Goal: Task Accomplishment & Management: Use online tool/utility

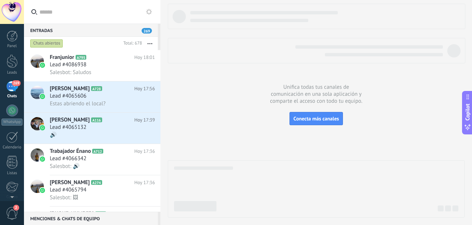
click at [9, 86] on div "269" at bounding box center [12, 86] width 12 height 11
click at [13, 86] on span "269" at bounding box center [16, 83] width 8 height 6
click at [46, 41] on div "Chats abiertos" at bounding box center [46, 43] width 33 height 9
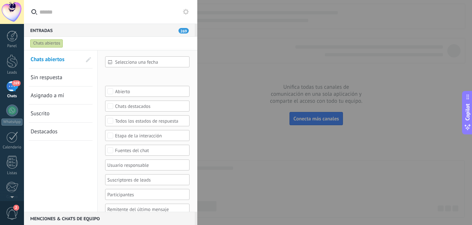
click at [46, 41] on div "Chats abiertos" at bounding box center [46, 43] width 33 height 9
click at [13, 119] on div "WhatsApp" at bounding box center [11, 122] width 21 height 7
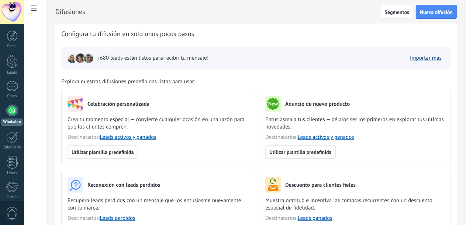
click at [424, 56] on link "Importar más" at bounding box center [426, 58] width 32 height 7
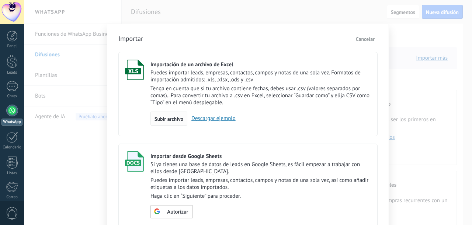
click at [175, 118] on span "Subir archivo" at bounding box center [168, 118] width 29 height 5
click at [0, 0] on input "Importación de un archivo de Excel Puedes importar leads, empresas, contactos, …" at bounding box center [0, 0] width 0 height 0
click at [212, 118] on link "Descargar ejemplo" at bounding box center [211, 118] width 48 height 7
click at [167, 120] on span "Subir archivo" at bounding box center [168, 118] width 29 height 5
click at [0, 0] on input "Importación de un archivo de Excel Puedes importar leads, empresas, contactos, …" at bounding box center [0, 0] width 0 height 0
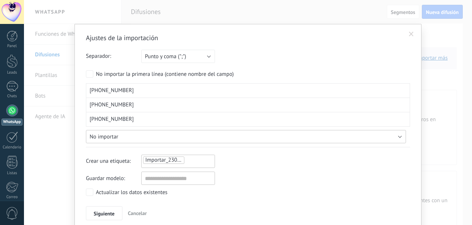
click at [234, 137] on button "No importar" at bounding box center [246, 136] width 320 height 13
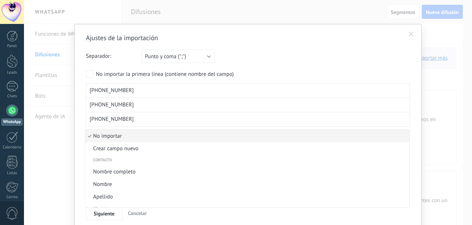
click at [152, 133] on span "No importar" at bounding box center [246, 136] width 322 height 7
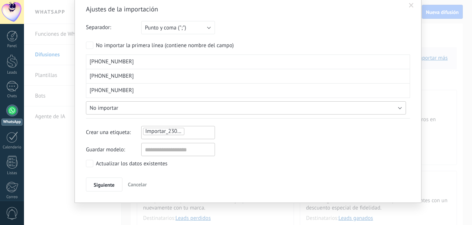
scroll to position [29, 0]
click at [111, 185] on span "Siguiente" at bounding box center [104, 184] width 21 height 5
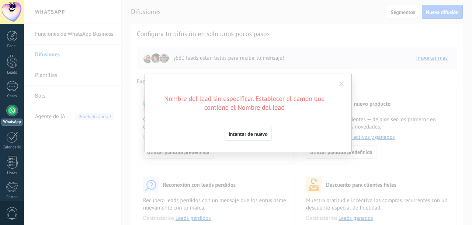
scroll to position [0, 0]
click at [258, 136] on span "Intentar de nuevo" at bounding box center [248, 134] width 39 height 5
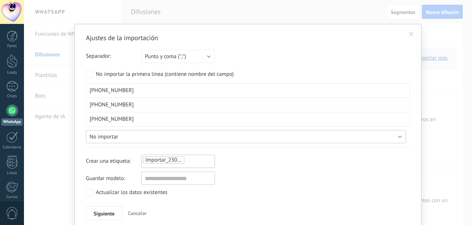
click at [121, 134] on button "No importar" at bounding box center [246, 136] width 320 height 13
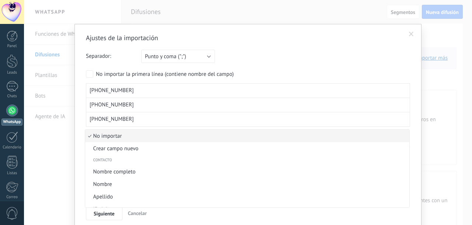
click at [122, 133] on span "No importar" at bounding box center [246, 136] width 322 height 7
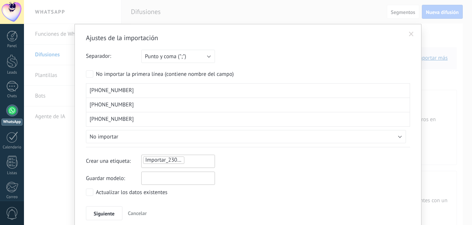
click at [165, 179] on input "text" at bounding box center [178, 178] width 74 height 13
type input "*****"
click at [102, 206] on button "Siguiente" at bounding box center [104, 213] width 36 height 14
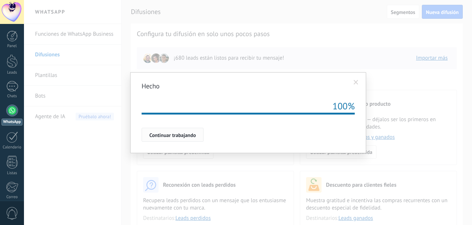
click at [177, 133] on span "Continuar trabajando" at bounding box center [172, 135] width 46 height 5
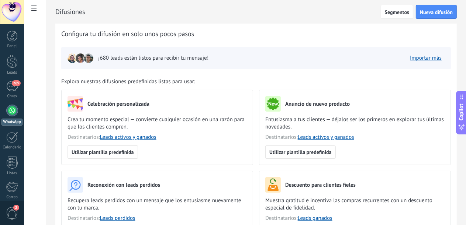
click at [223, 66] on div "¡680 leads están listos para recibir tu mensaje! Importar más" at bounding box center [255, 58] width 389 height 22
click at [425, 56] on link "Importar más" at bounding box center [426, 58] width 32 height 7
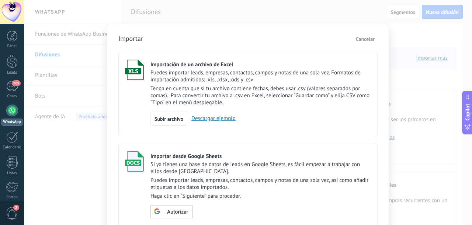
click at [361, 41] on span "Cancelar" at bounding box center [365, 39] width 19 height 7
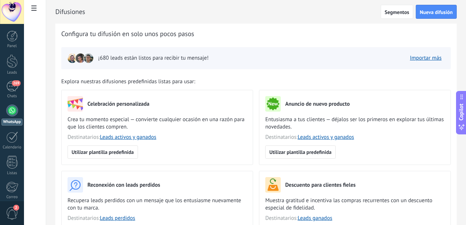
click at [86, 59] on img at bounding box center [80, 58] width 10 height 10
click at [175, 57] on span "¡680 leads están listos para recibir tu mensaje!" at bounding box center [153, 58] width 110 height 7
click at [429, 16] on button "Nueva difusión" at bounding box center [435, 12] width 41 height 14
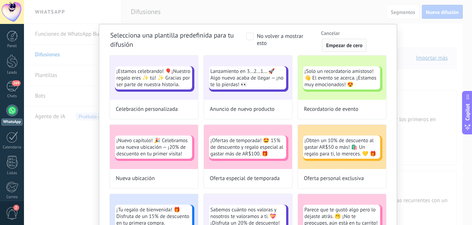
click at [343, 46] on span "Empezar de cero" at bounding box center [344, 45] width 36 height 5
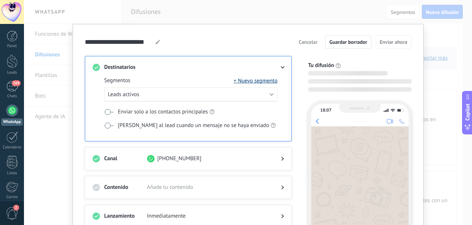
click at [260, 81] on button "+ Nuevo segmento" at bounding box center [256, 80] width 44 height 7
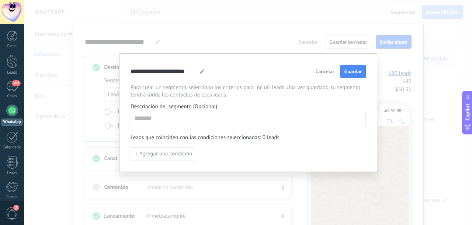
click at [317, 72] on span "Cancelar" at bounding box center [325, 71] width 19 height 5
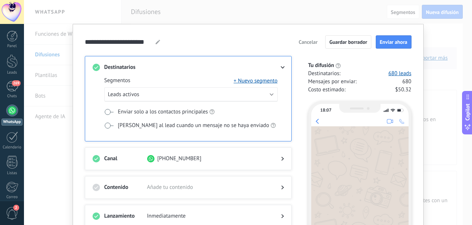
click at [194, 124] on span "Etiquetar al lead cuando un mensaje no se haya enviado" at bounding box center [193, 125] width 151 height 7
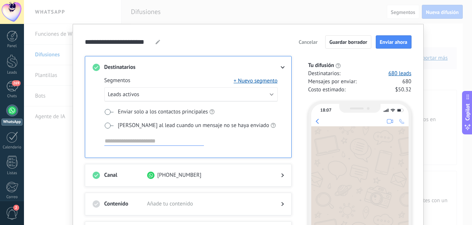
click at [210, 124] on span "Etiquetar al lead cuando un mensaje no se haya enviado" at bounding box center [193, 125] width 151 height 7
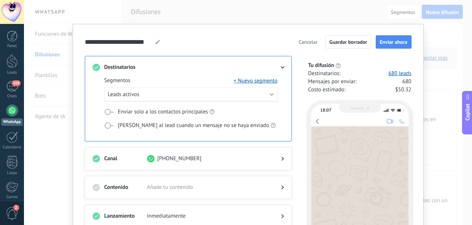
click at [166, 111] on span "Enviar solo a los contactos principales" at bounding box center [163, 111] width 90 height 7
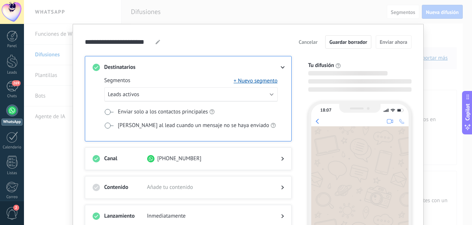
click at [185, 111] on span "Enviar solo a los contactos principales" at bounding box center [163, 111] width 90 height 7
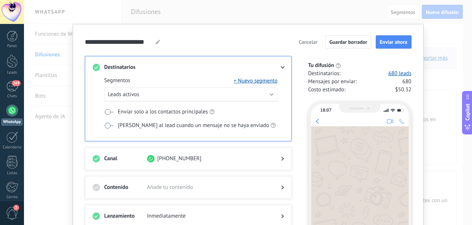
click at [270, 159] on div at bounding box center [276, 158] width 15 height 7
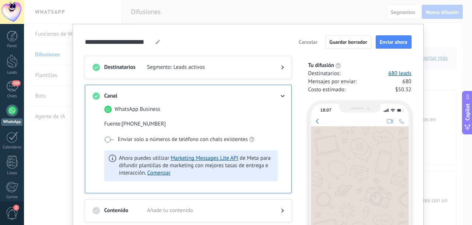
click at [295, 121] on div "Destinatarios Segmento: Leads activos Canal WhatsApp Business Fuente : +58 424-…" at bounding box center [193, 182] width 216 height 253
click at [401, 87] on span "$50.32" at bounding box center [403, 89] width 16 height 7
click at [401, 72] on link "680 leads" at bounding box center [399, 73] width 23 height 7
